Goal: Task Accomplishment & Management: Manage account settings

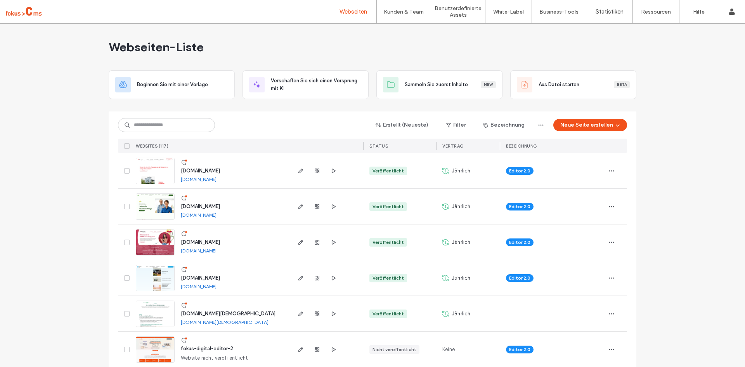
click at [193, 168] on span "[DOMAIN_NAME]" at bounding box center [200, 171] width 39 height 6
click at [611, 172] on icon "button" at bounding box center [612, 171] width 6 height 6
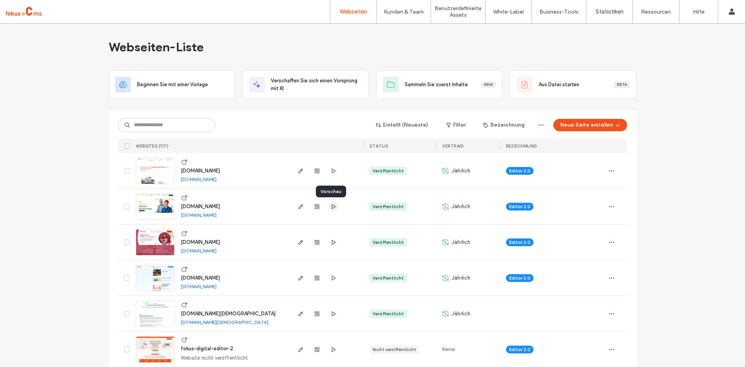
click at [330, 207] on icon "button" at bounding box center [333, 206] width 6 height 6
click at [332, 168] on icon "button" at bounding box center [333, 171] width 6 height 6
click at [198, 170] on span "karriere.drk-wohnanlagen-mv.de" at bounding box center [200, 171] width 39 height 6
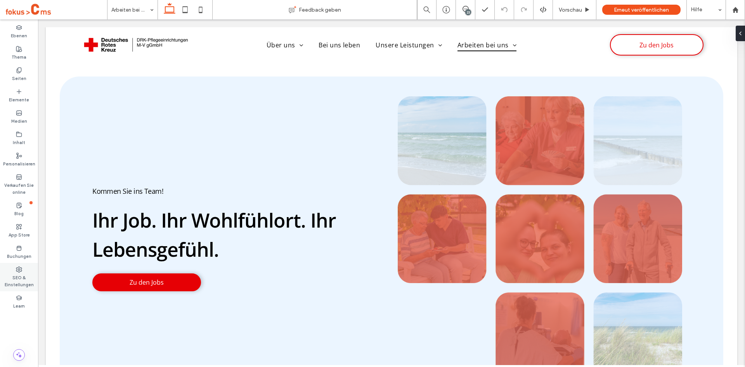
click at [17, 281] on label "SEO & Einstellungen" at bounding box center [19, 281] width 38 height 16
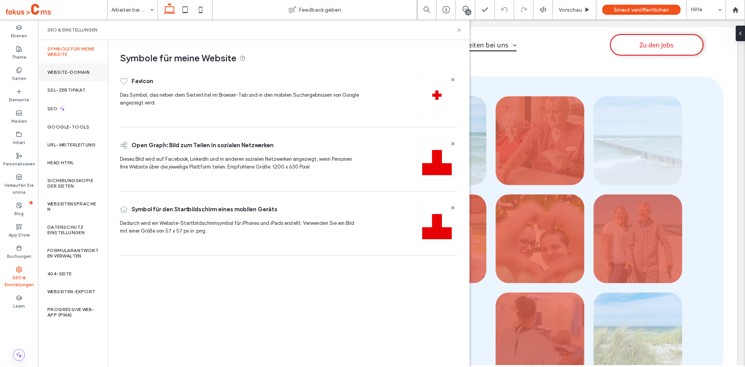
click at [64, 69] on div "Website-Domain" at bounding box center [73, 72] width 70 height 18
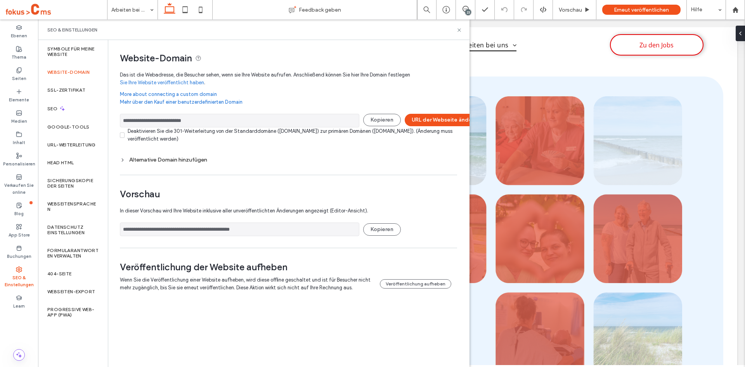
click at [124, 160] on icon at bounding box center [122, 159] width 5 height 5
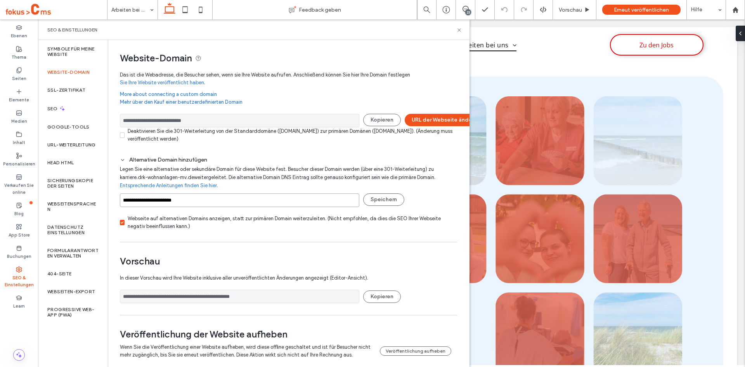
click at [207, 200] on input "**********" at bounding box center [240, 200] width 240 height 14
click at [207, 199] on input "**********" at bounding box center [240, 200] width 240 height 14
click at [459, 31] on icon at bounding box center [460, 30] width 6 height 6
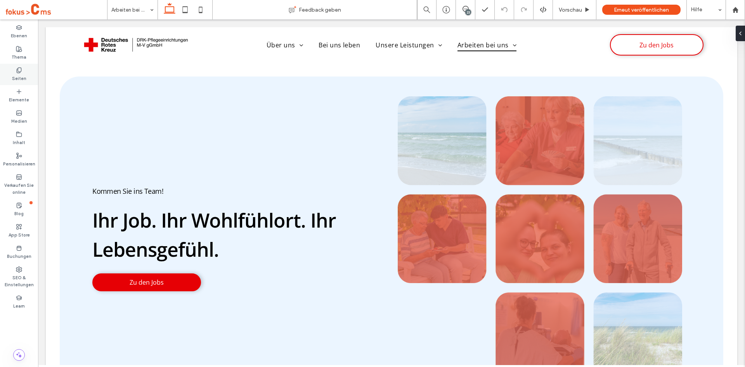
drag, startPoint x: 20, startPoint y: 71, endPoint x: 161, endPoint y: 282, distance: 254.0
click at [20, 71] on use at bounding box center [19, 70] width 4 height 5
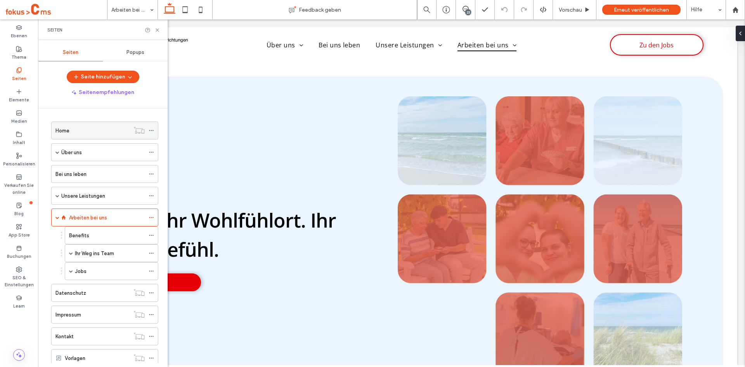
click at [151, 130] on icon at bounding box center [151, 130] width 5 height 5
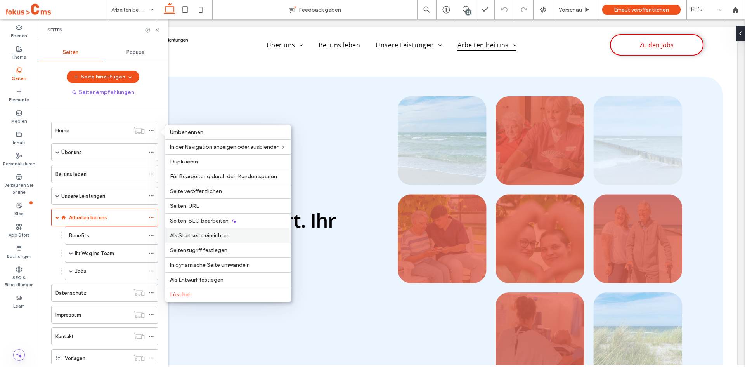
click at [203, 235] on span "Als Startseite einrichten" at bounding box center [200, 235] width 60 height 7
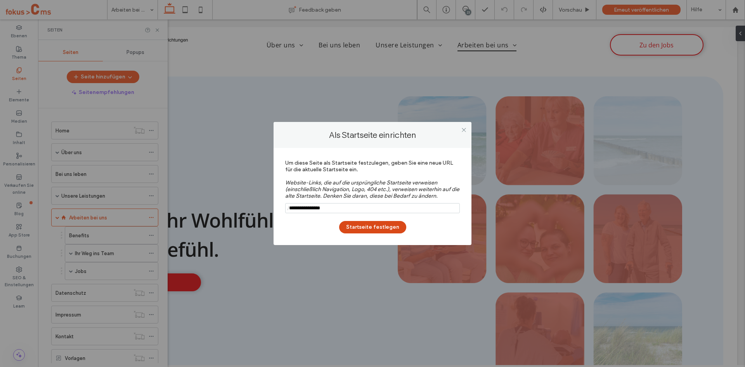
click at [359, 227] on button "Startseite festlegen" at bounding box center [372, 227] width 67 height 12
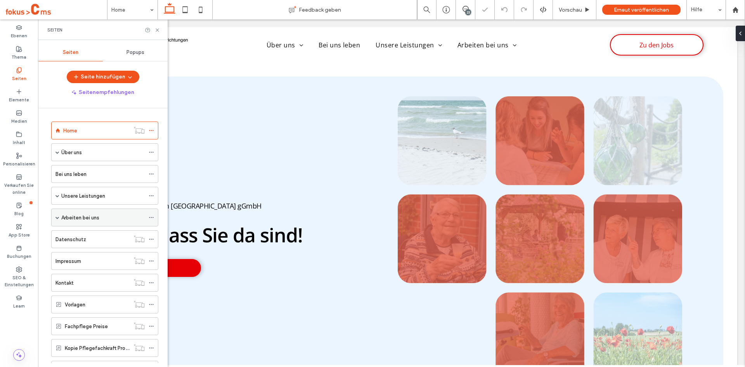
click at [152, 218] on icon at bounding box center [151, 217] width 5 height 5
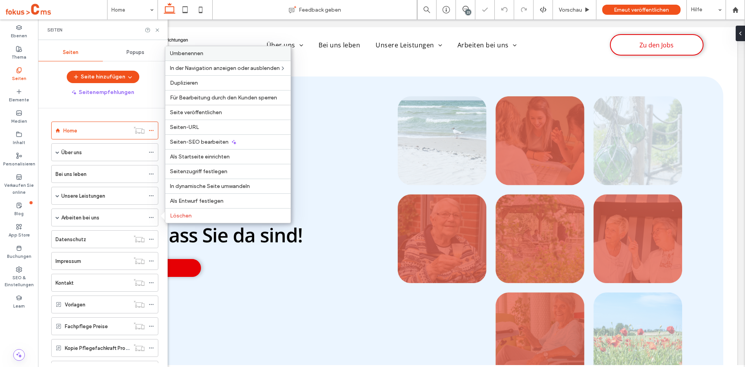
click at [196, 54] on span "Umbenennen" at bounding box center [186, 53] width 33 height 7
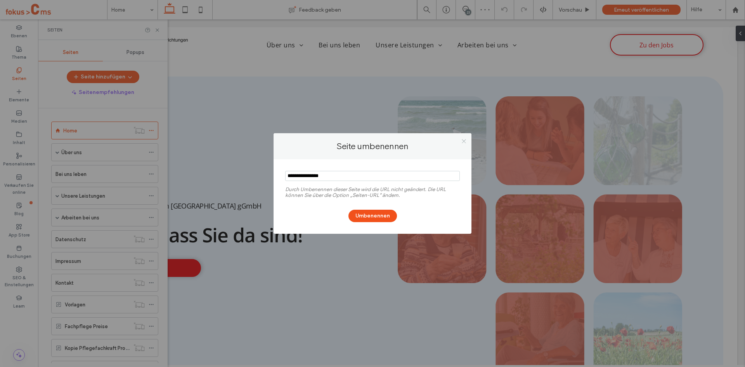
click at [465, 141] on icon at bounding box center [464, 141] width 6 height 6
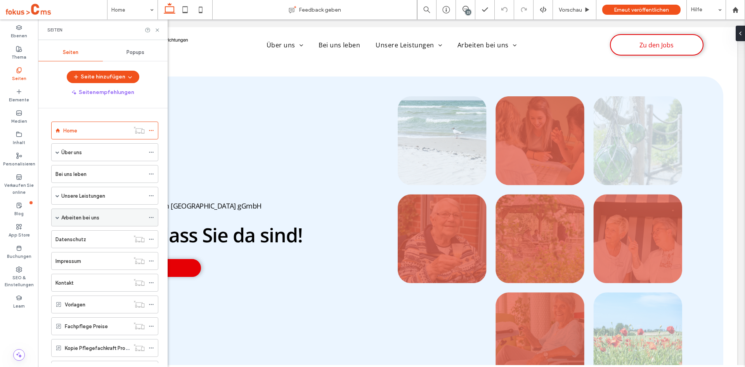
click at [152, 218] on icon at bounding box center [151, 217] width 5 height 5
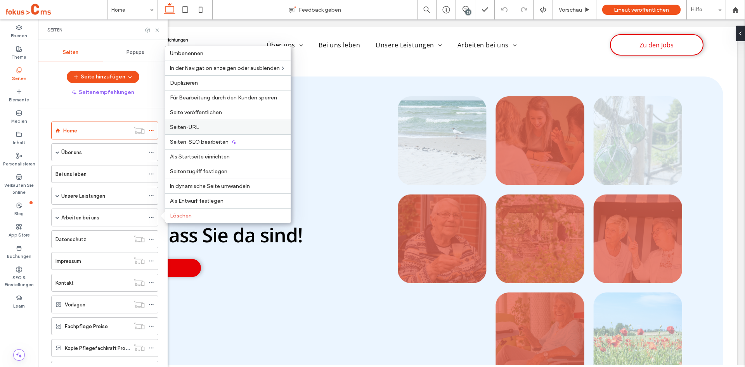
click at [190, 127] on span "Seiten-URL" at bounding box center [184, 127] width 29 height 7
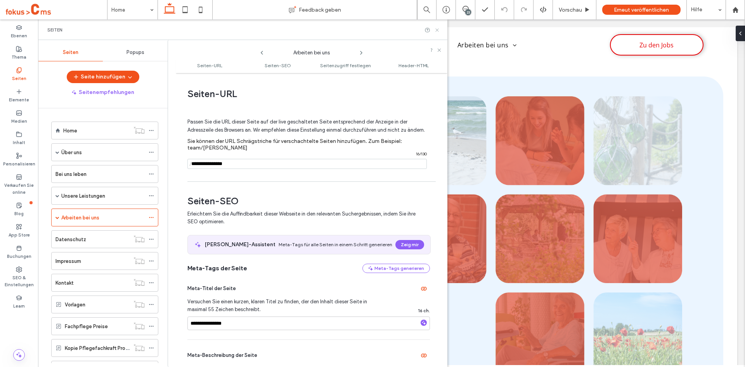
click at [438, 30] on icon at bounding box center [437, 30] width 6 height 6
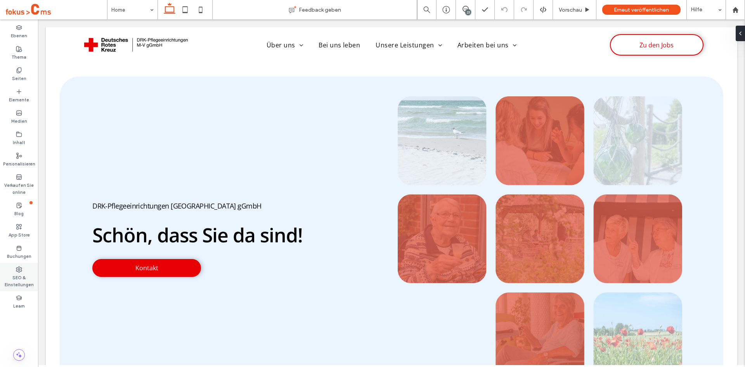
drag, startPoint x: 15, startPoint y: 279, endPoint x: 19, endPoint y: 203, distance: 75.5
click at [15, 279] on label "SEO & Einstellungen" at bounding box center [19, 281] width 38 height 16
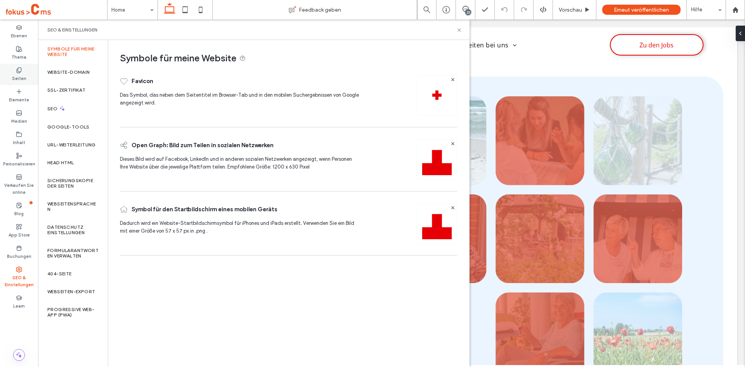
click at [17, 75] on label "Seiten" at bounding box center [19, 77] width 14 height 9
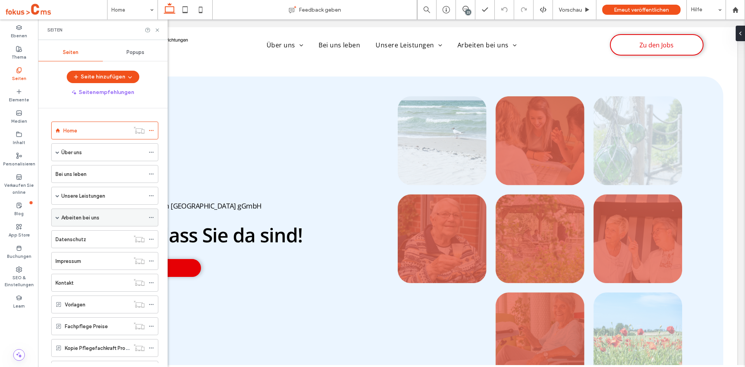
click at [57, 217] on span at bounding box center [58, 217] width 4 height 4
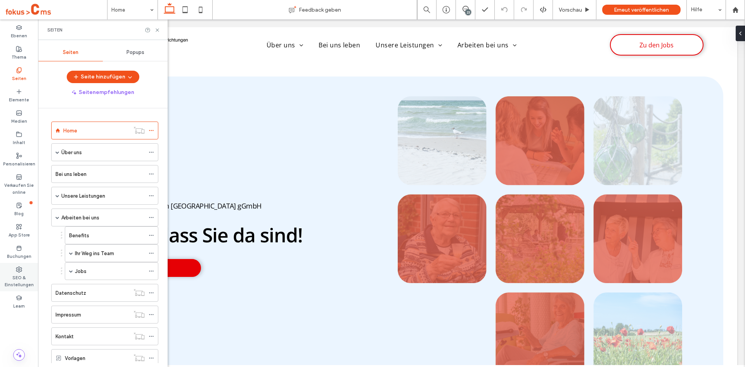
click at [24, 286] on label "SEO & Einstellungen" at bounding box center [19, 281] width 38 height 16
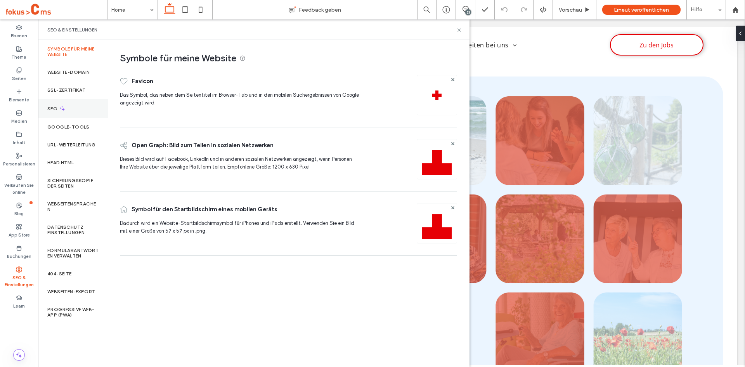
click at [66, 108] on div "SEO" at bounding box center [73, 108] width 70 height 19
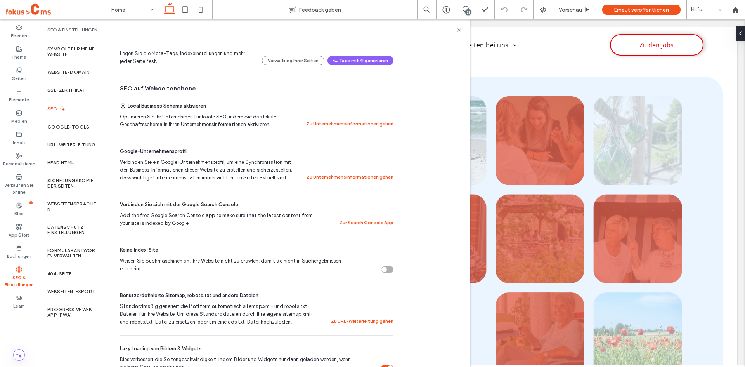
scroll to position [135, 0]
click at [347, 223] on button "Zur Search Console App" at bounding box center [367, 221] width 54 height 9
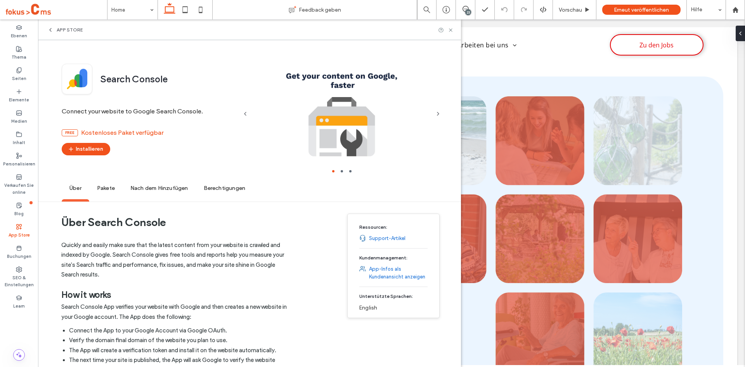
drag, startPoint x: 27, startPoint y: 276, endPoint x: 58, endPoint y: 196, distance: 85.8
click at [27, 276] on label "SEO & Einstellungen" at bounding box center [19, 281] width 38 height 16
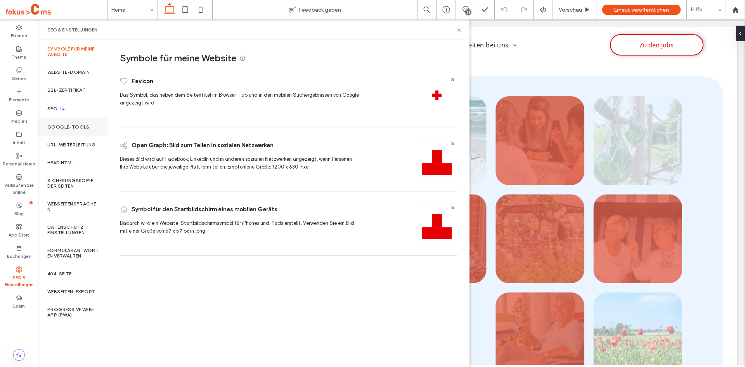
click at [76, 128] on label "Google-Tools" at bounding box center [68, 126] width 42 height 5
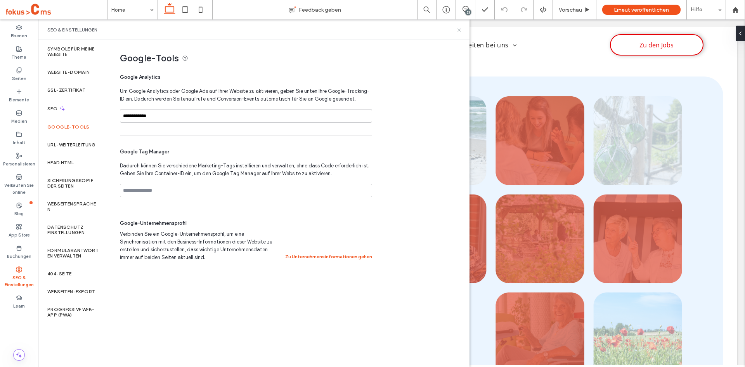
drag, startPoint x: 422, startPoint y: 11, endPoint x: 460, endPoint y: 31, distance: 43.1
click at [460, 31] on use at bounding box center [459, 29] width 3 height 3
